Goal: Information Seeking & Learning: Check status

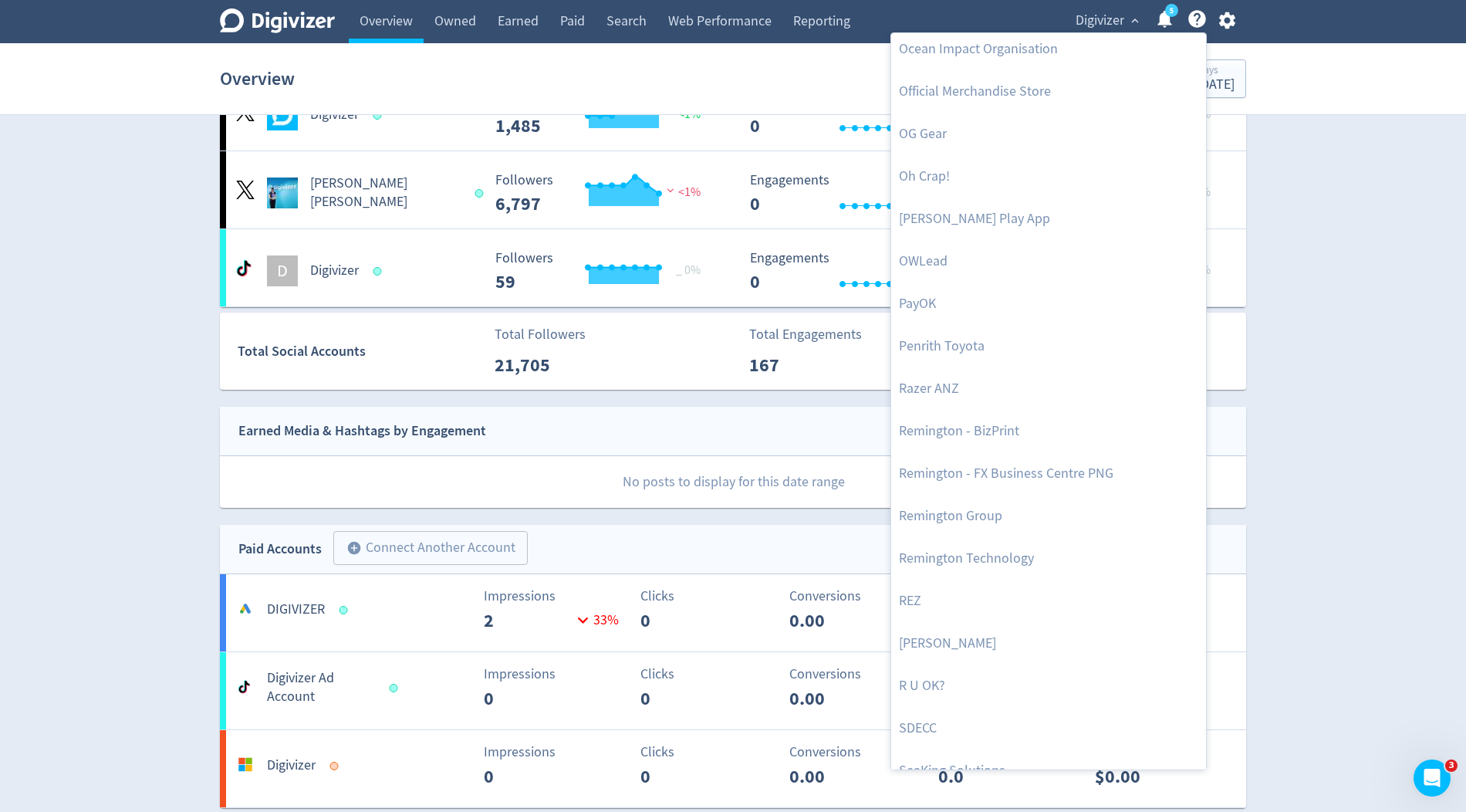
scroll to position [3378, 0]
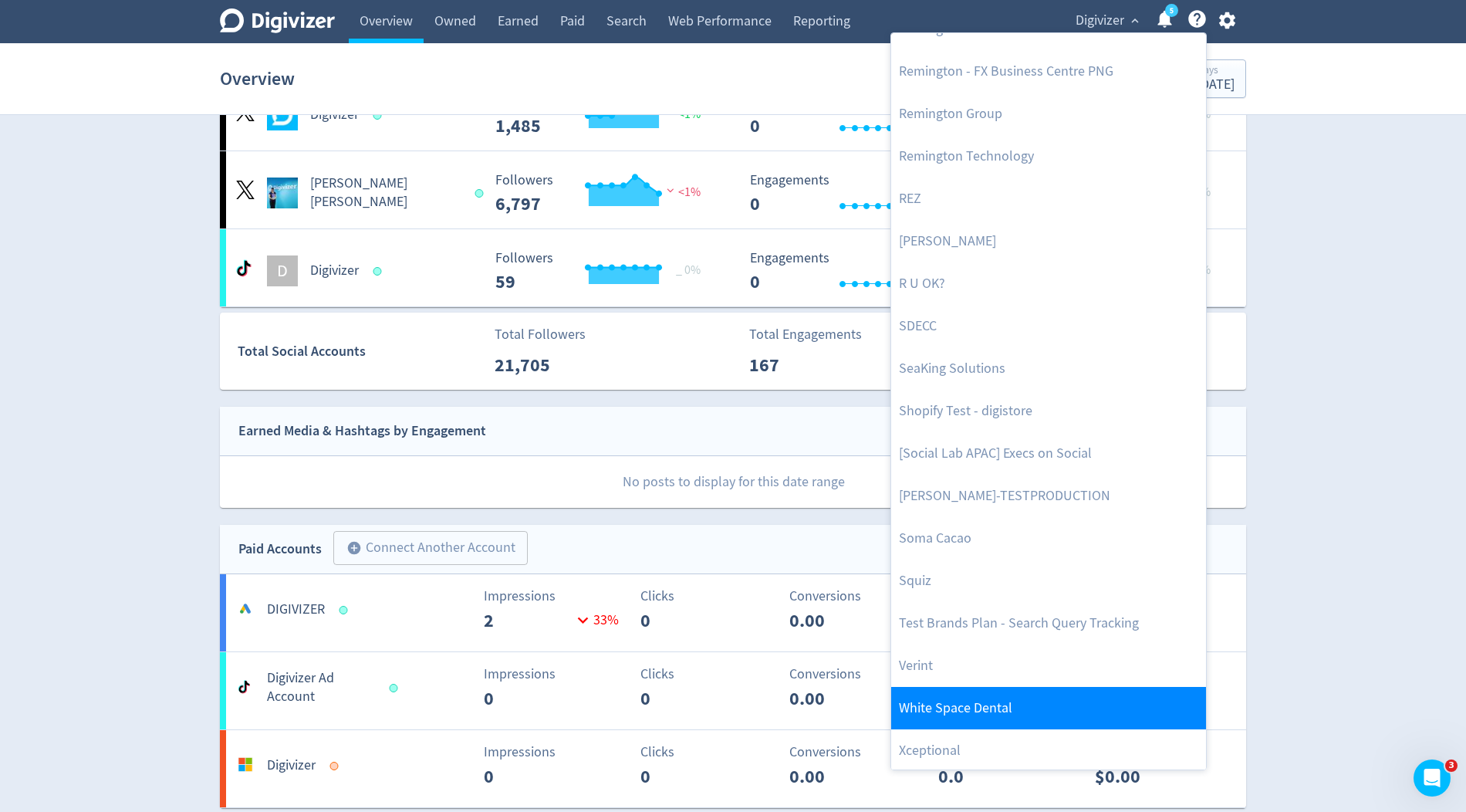
click at [924, 694] on link "White Space Dental" at bounding box center [1048, 707] width 315 height 42
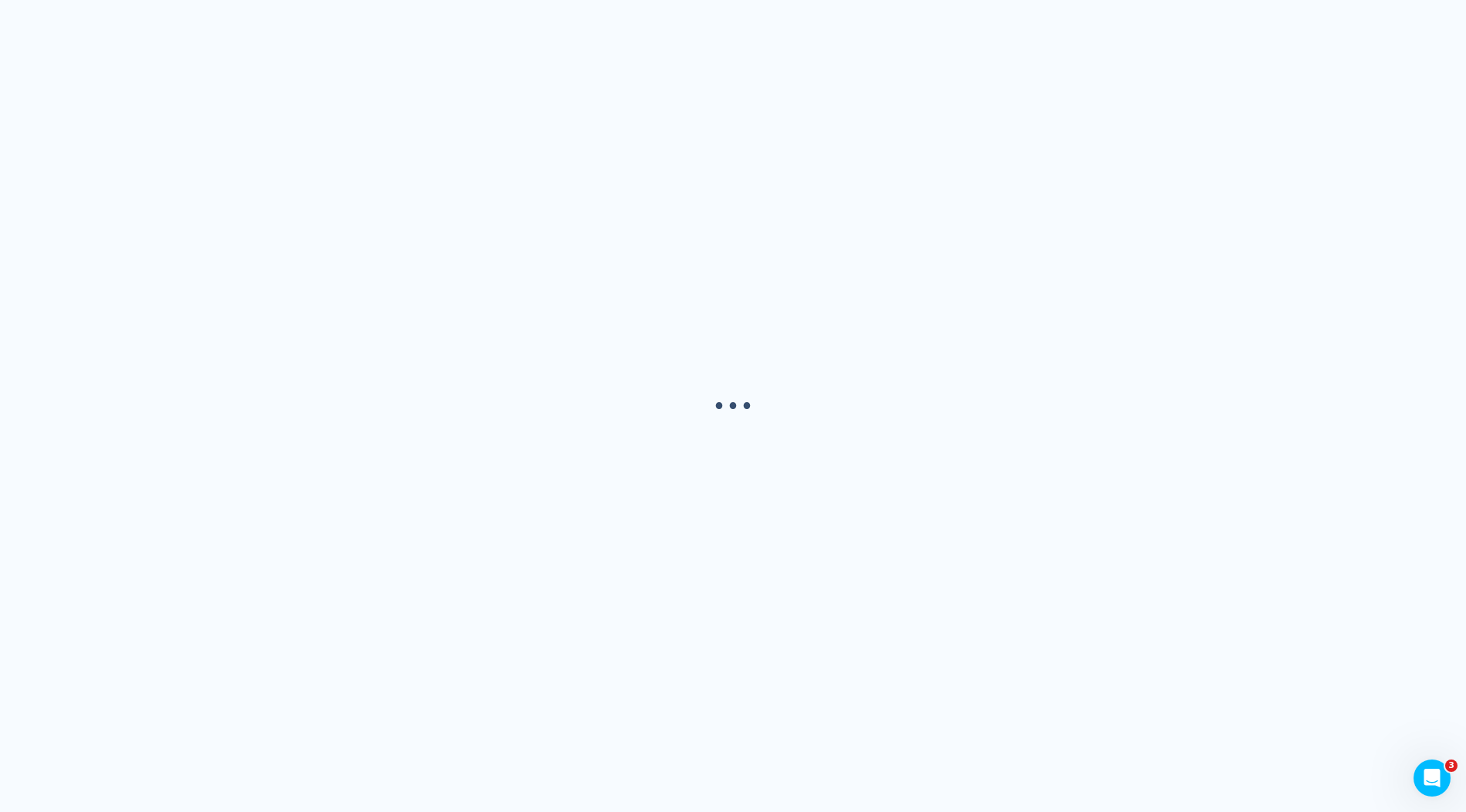
scroll to position [0, 0]
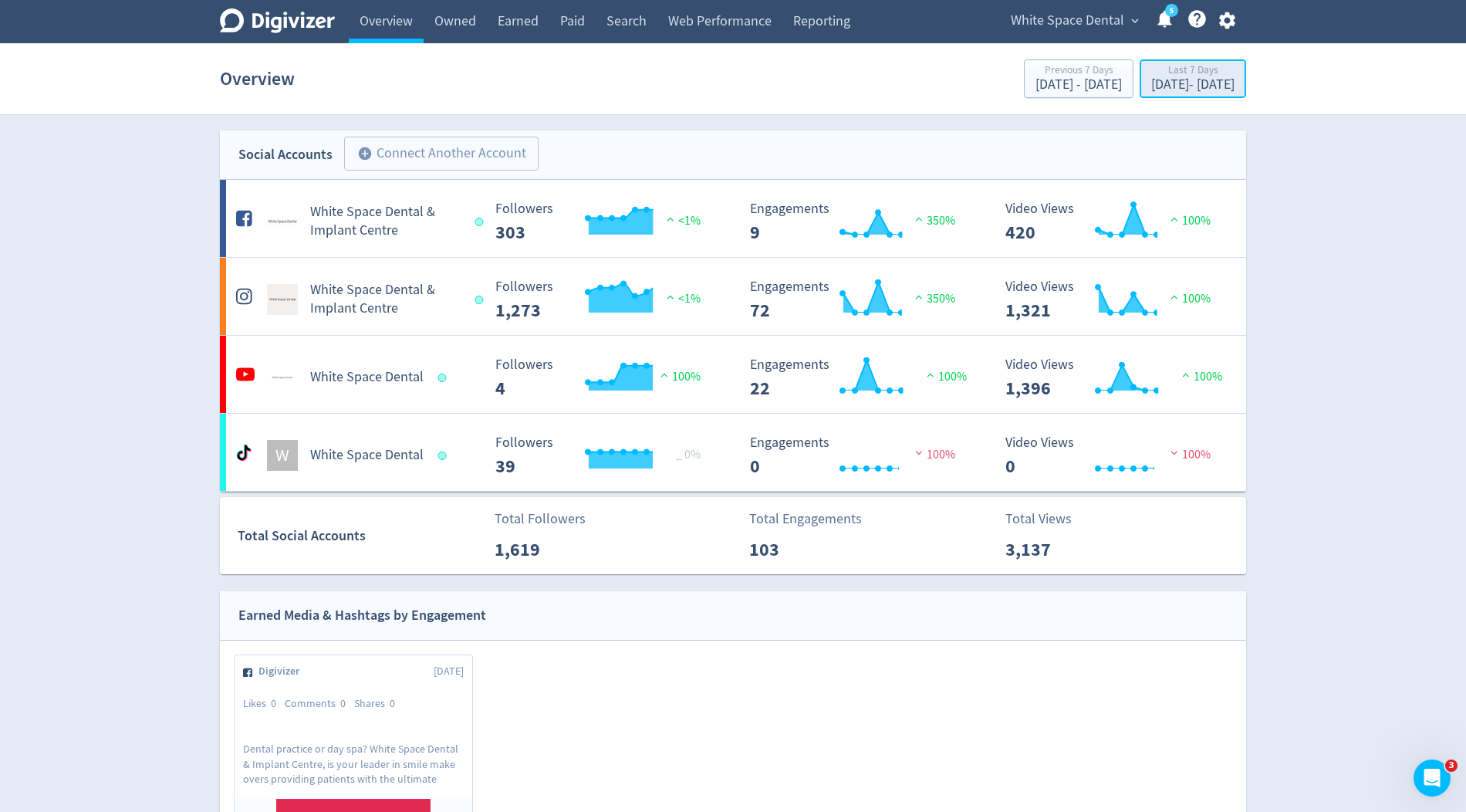
click at [1175, 77] on div "Last 7 Days" at bounding box center [1193, 71] width 83 height 13
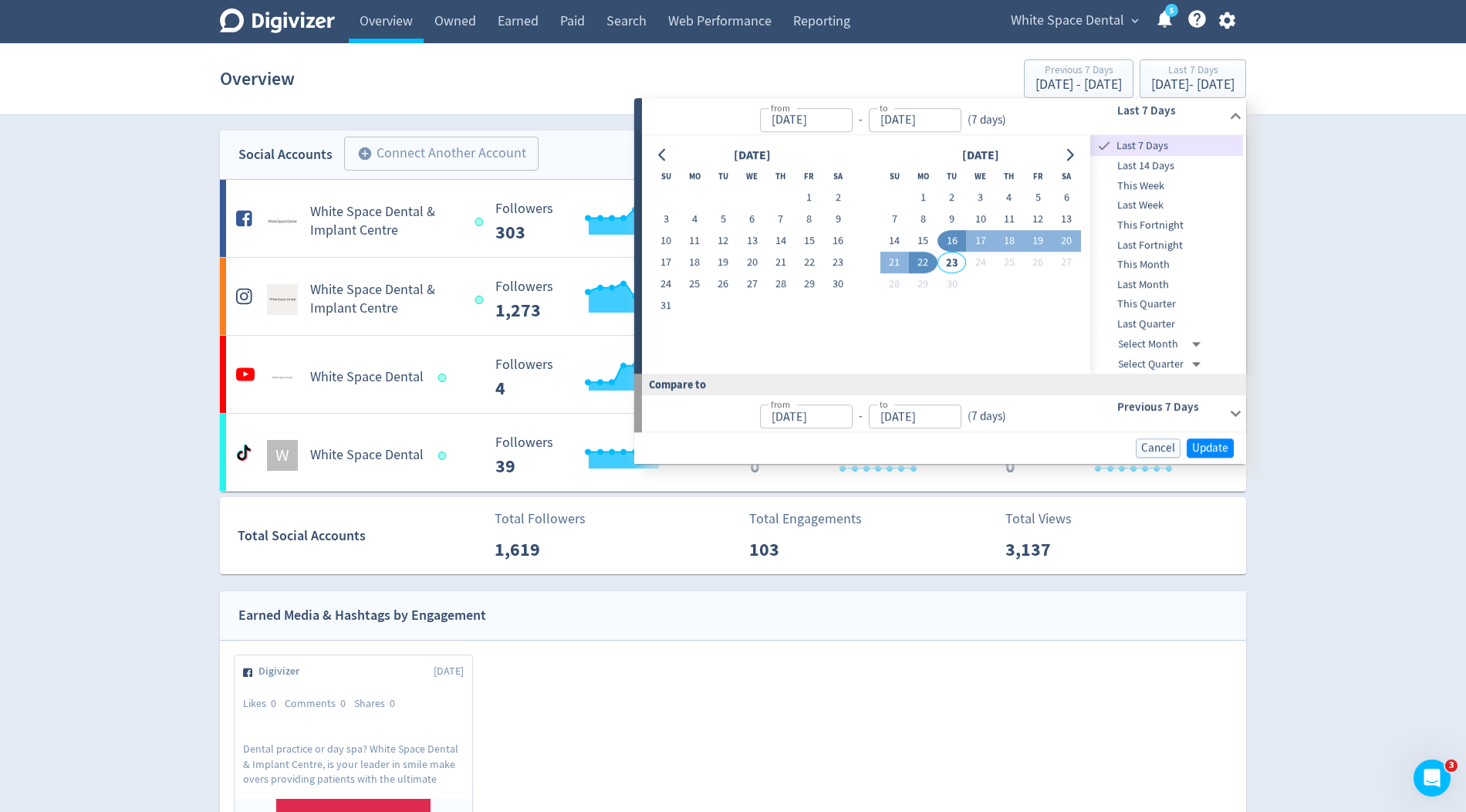
click at [1157, 259] on span "This Month" at bounding box center [1166, 264] width 153 height 17
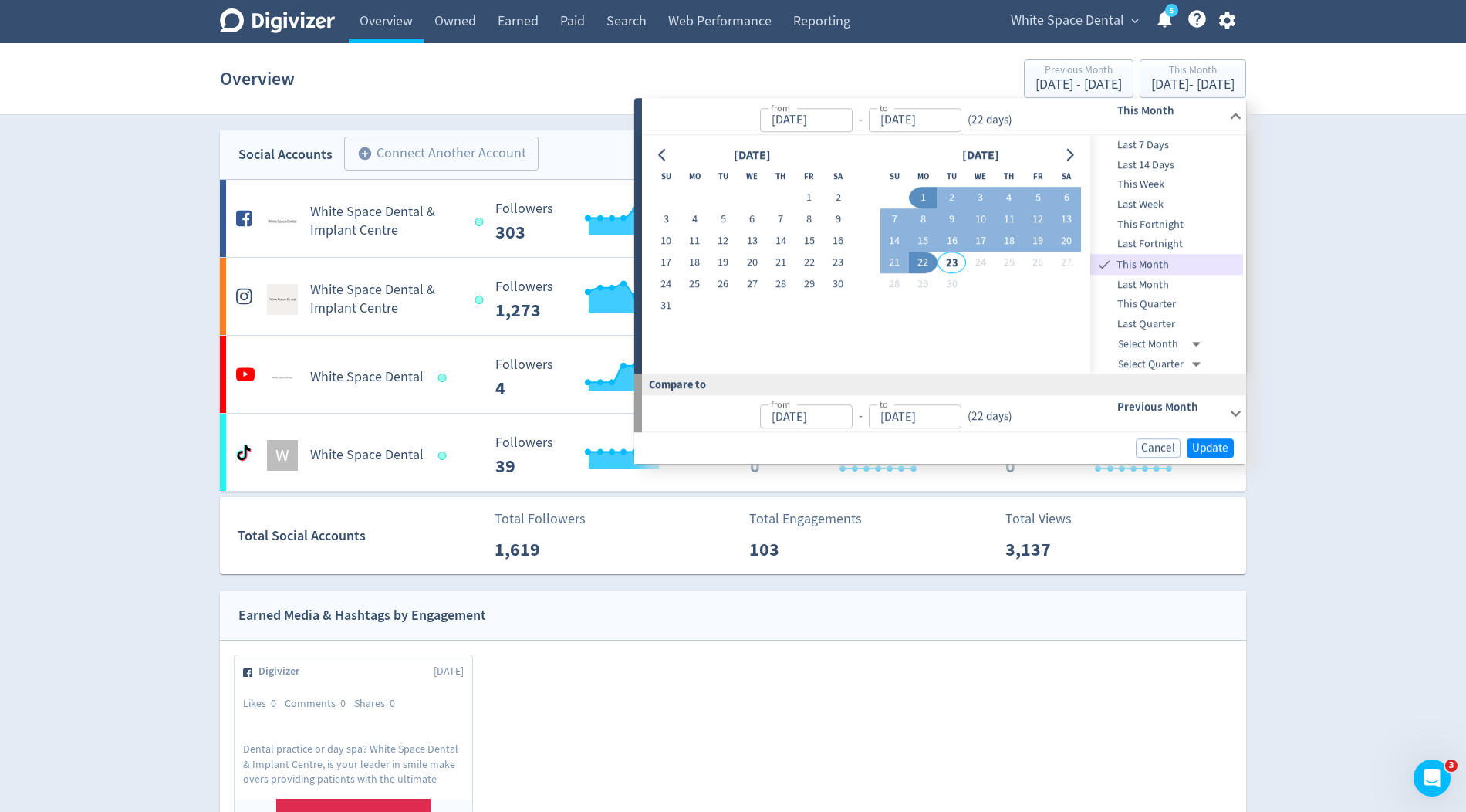
type input "[DATE]"
click at [1209, 457] on div "Cancel Update" at bounding box center [940, 448] width 612 height 32
click at [1215, 442] on span "Update" at bounding box center [1210, 448] width 36 height 11
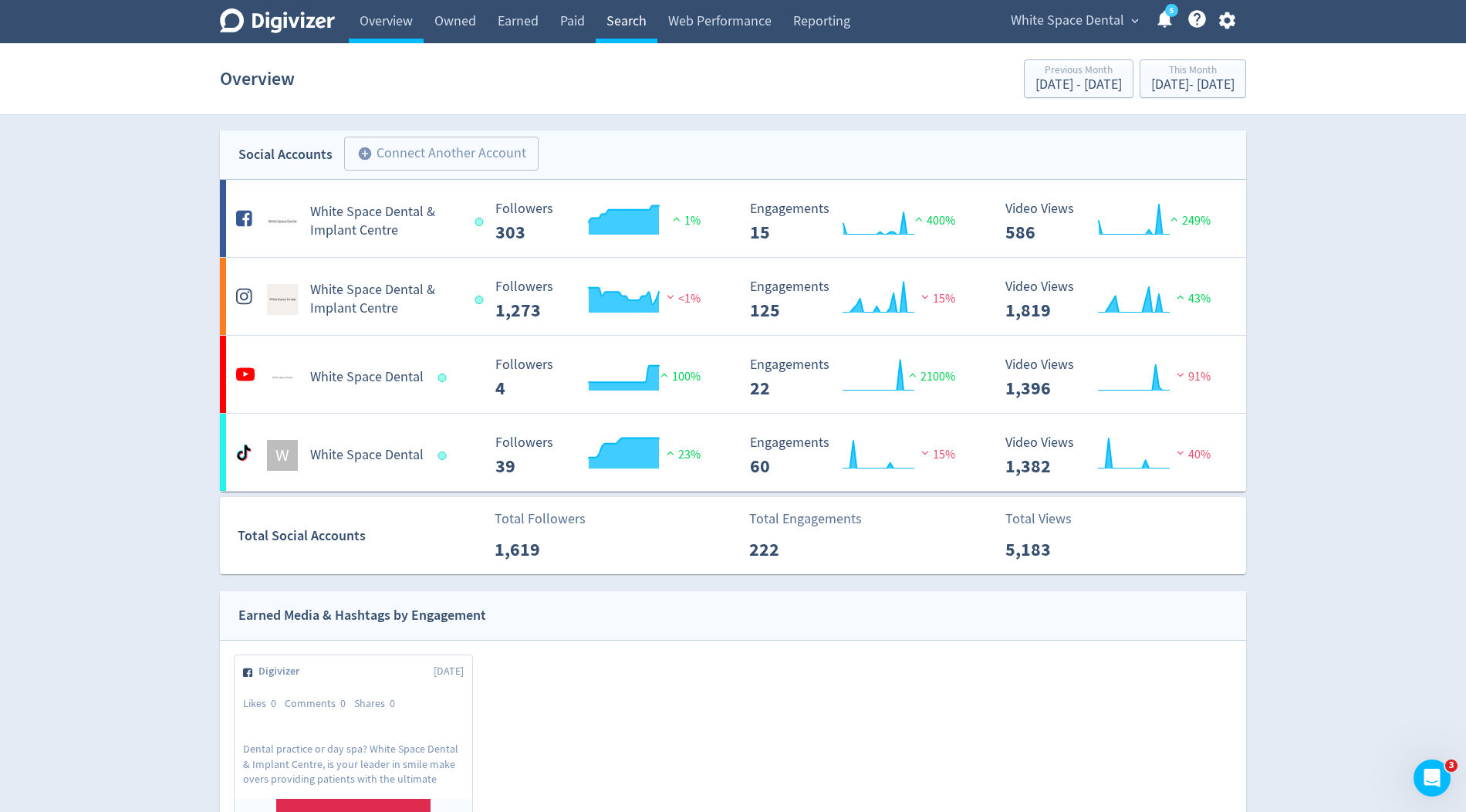
click at [627, 17] on link "Search" at bounding box center [626, 22] width 61 height 43
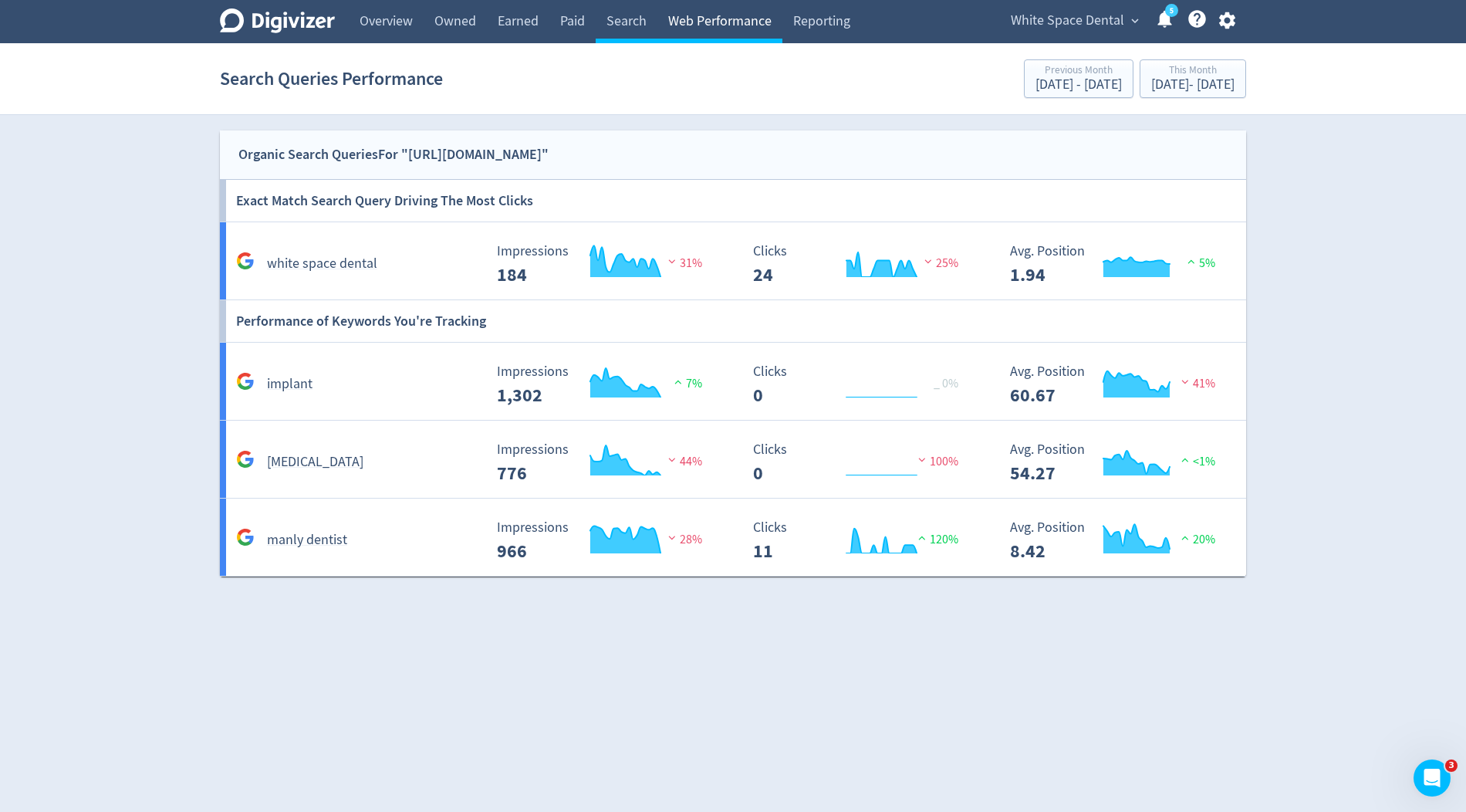
click at [733, 28] on link "Web Performance" at bounding box center [719, 22] width 125 height 43
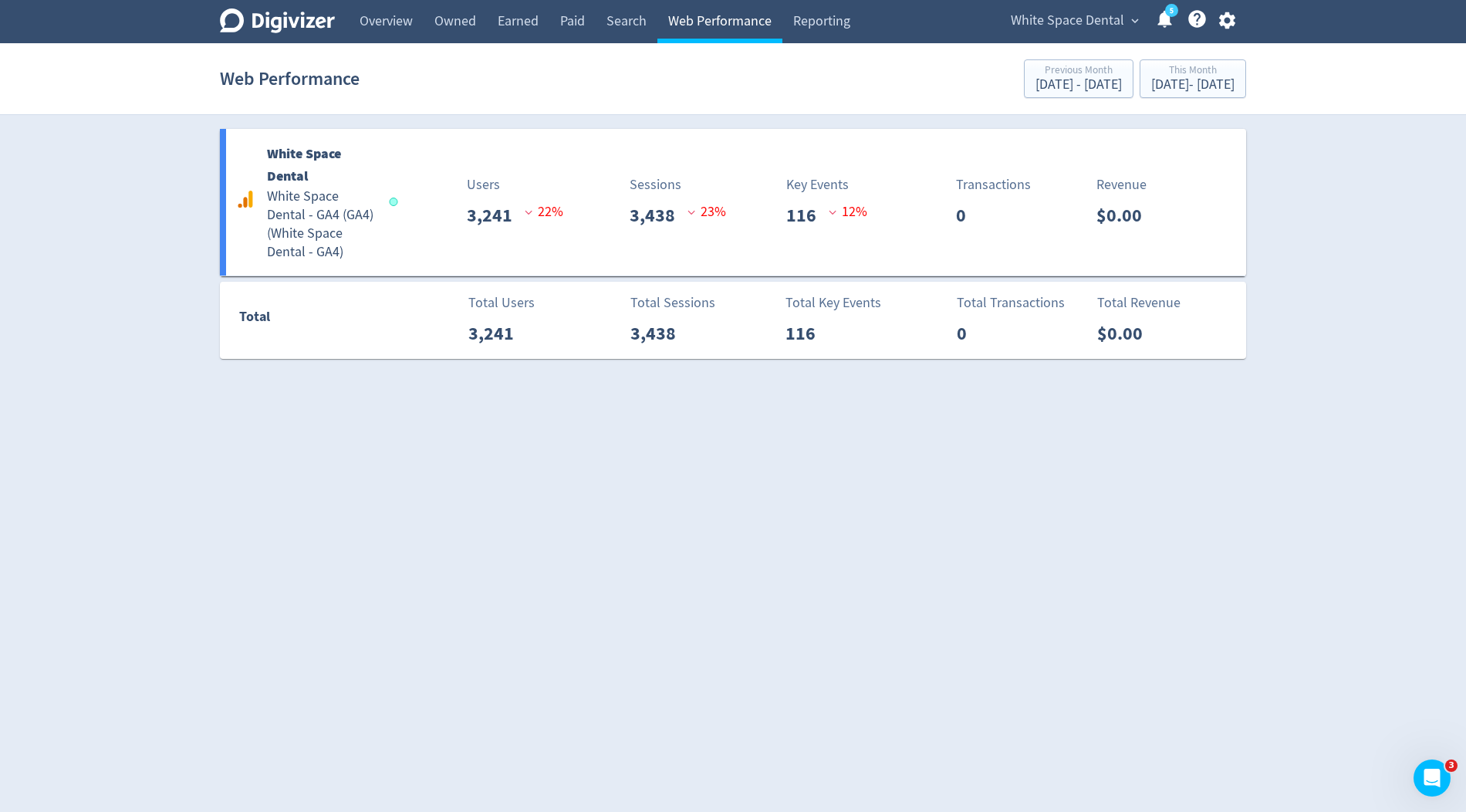
click at [735, 22] on link "Web Performance" at bounding box center [719, 22] width 125 height 43
click at [650, 182] on p "Sessions" at bounding box center [655, 184] width 52 height 21
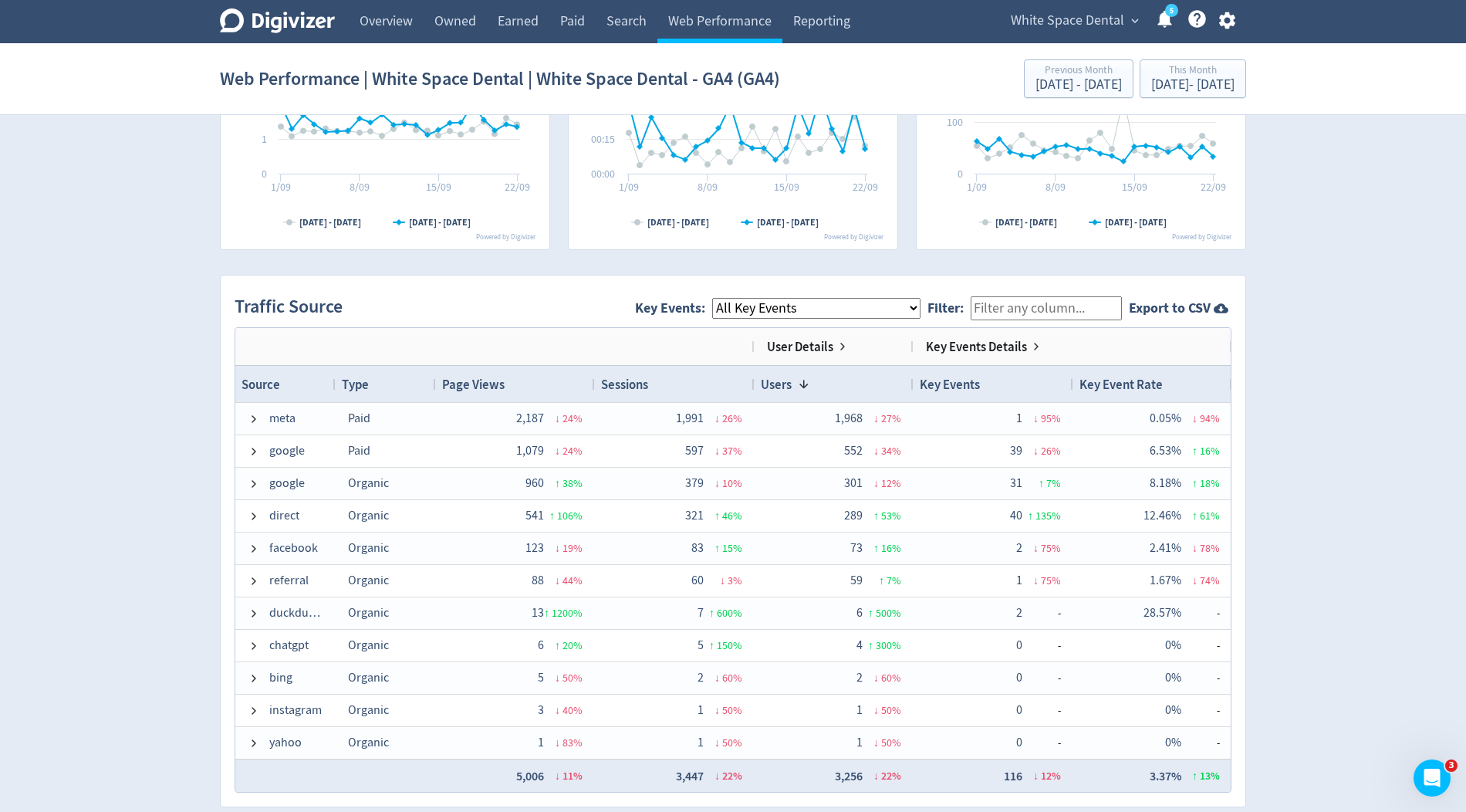
scroll to position [859, 0]
click at [1036, 29] on span "White Space Dental" at bounding box center [1068, 21] width 113 height 25
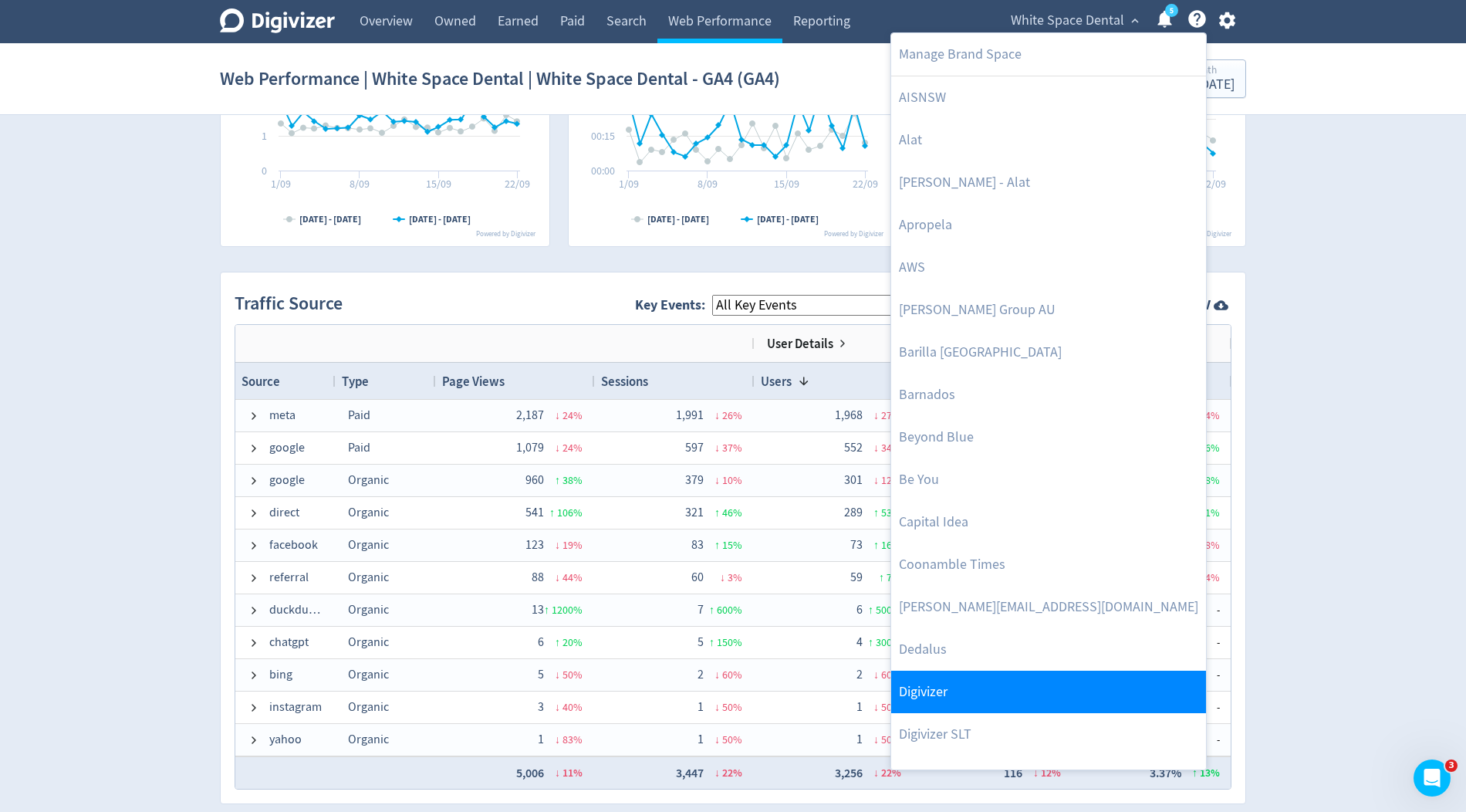
click at [910, 683] on link "Digivizer" at bounding box center [1048, 691] width 315 height 42
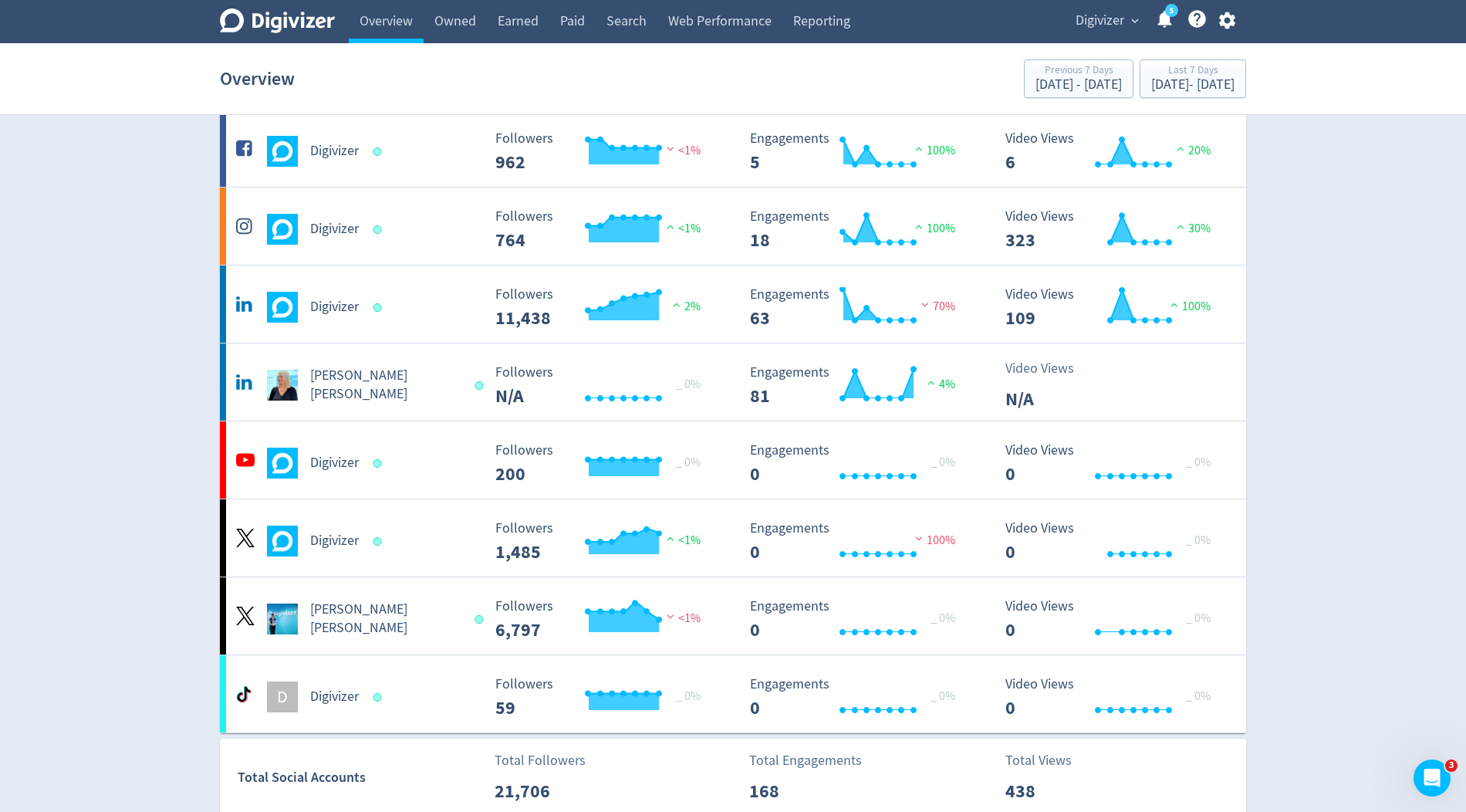
scroll to position [74, 0]
